Goal: Task Accomplishment & Management: Manage account settings

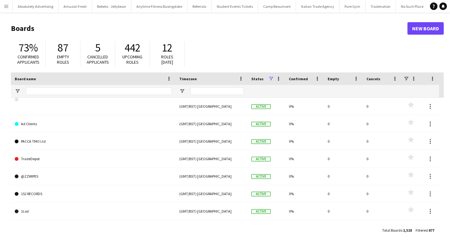
click at [5, 5] on app-icon "Menu" at bounding box center [6, 6] width 5 height 5
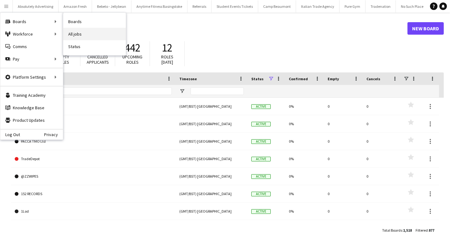
click at [86, 34] on link "All jobs" at bounding box center [94, 34] width 63 height 13
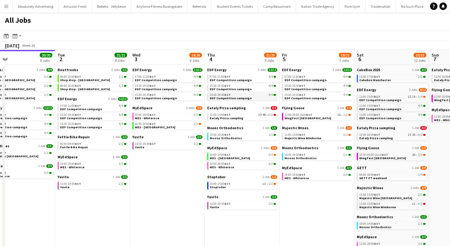
scroll to position [0, 263]
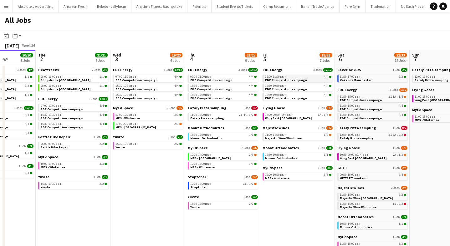
click at [296, 81] on span "EDF Competition campaign" at bounding box center [286, 80] width 42 height 4
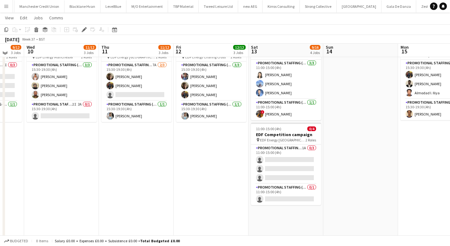
scroll to position [202, 0]
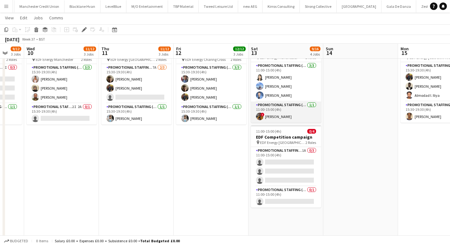
click at [261, 116] on app-user-avatar at bounding box center [260, 117] width 8 height 8
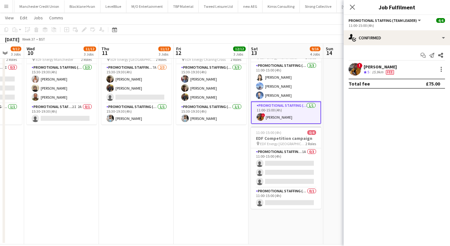
click at [358, 71] on app-user-avatar at bounding box center [354, 69] width 13 height 13
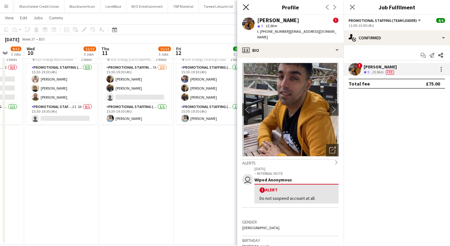
click at [244, 6] on icon "Close pop-in" at bounding box center [246, 7] width 6 height 6
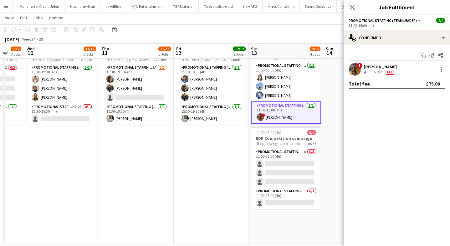
click at [199, 153] on app-date-cell "07:00-11:00 (4h) 4/4 EDF Competition campaign pin EDF Energy [GEOGRAPHIC_DATA] …" at bounding box center [211, 56] width 75 height 377
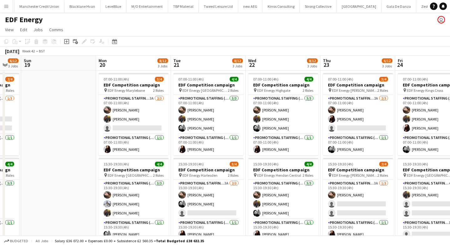
scroll to position [0, 204]
